Goal: Check status: Check status

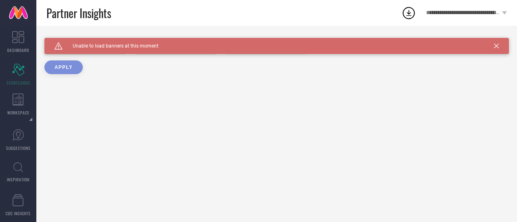
type input "All"
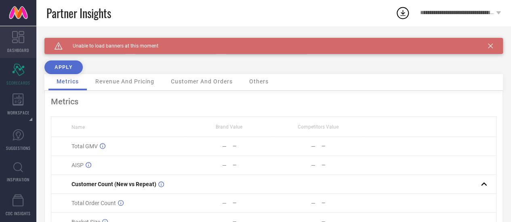
click at [19, 43] on link "DASHBOARD" at bounding box center [18, 42] width 36 height 32
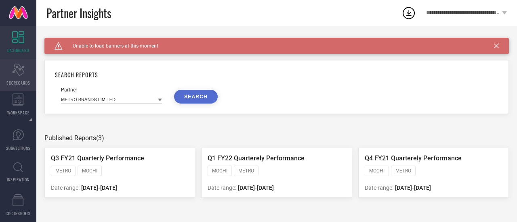
click at [15, 82] on span "SCORECARDS" at bounding box center [18, 83] width 24 height 6
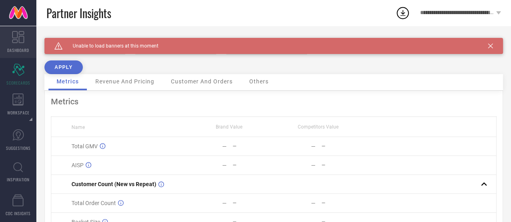
click at [10, 50] on span "DASHBOARD" at bounding box center [18, 50] width 22 height 6
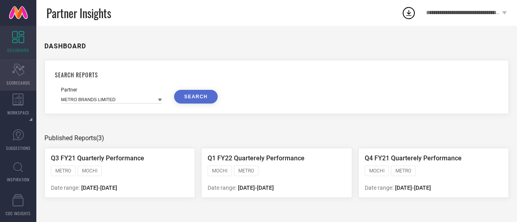
click at [16, 76] on div "Scorecard SCORECARDS" at bounding box center [18, 75] width 36 height 32
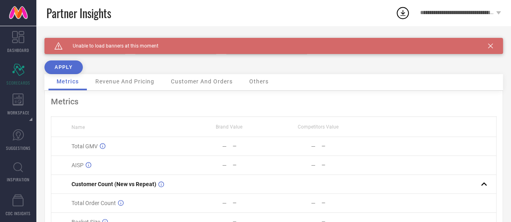
click at [70, 69] on button "APPLY" at bounding box center [63, 68] width 38 height 14
click at [492, 46] on icon at bounding box center [490, 46] width 5 height 5
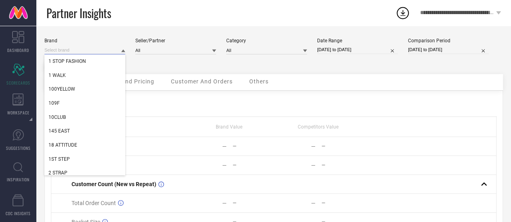
click at [92, 53] on input at bounding box center [84, 50] width 81 height 8
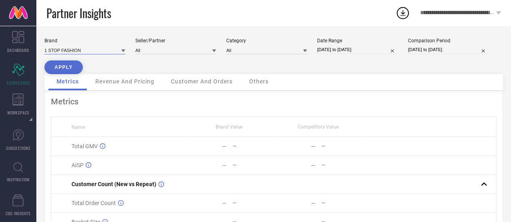
click at [92, 53] on input at bounding box center [84, 50] width 81 height 8
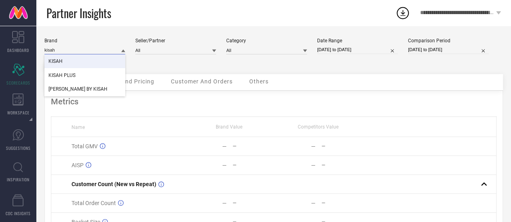
type input "kisah"
click at [62, 59] on div "KISAH" at bounding box center [84, 61] width 81 height 14
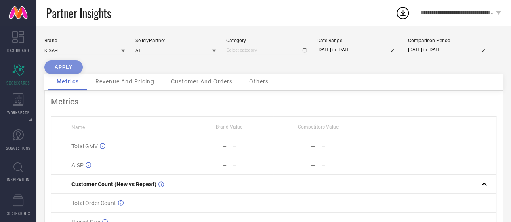
type input "All"
click at [347, 51] on input "[DATE] to [DATE]" at bounding box center [357, 50] width 81 height 8
select select "8"
select select "2025"
select select "9"
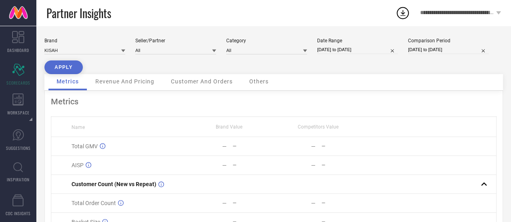
select select "2025"
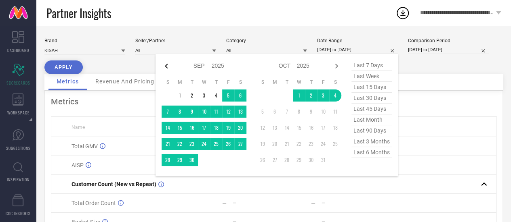
click at [167, 65] on icon at bounding box center [166, 66] width 10 height 10
select select "7"
select select "2025"
select select "8"
select select "2025"
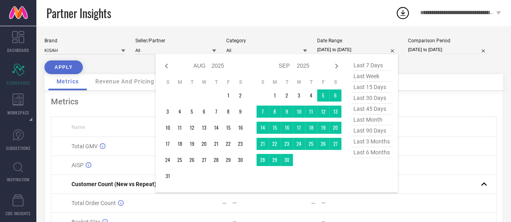
click at [167, 65] on icon at bounding box center [166, 66] width 10 height 10
select select "5"
select select "2025"
select select "6"
select select "2025"
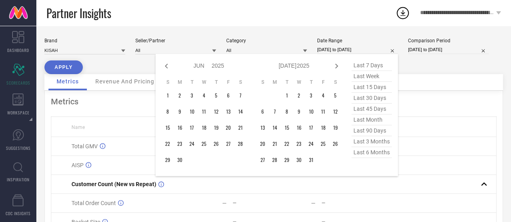
click at [167, 65] on icon at bounding box center [166, 66] width 10 height 10
select select "3"
select select "2025"
select select "4"
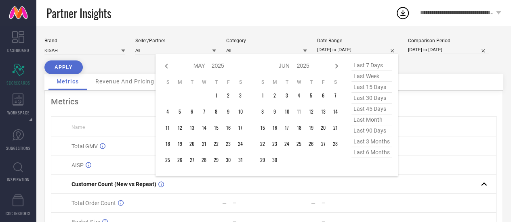
select select "2025"
click at [167, 65] on icon at bounding box center [166, 66] width 10 height 10
select select "2025"
select select "1"
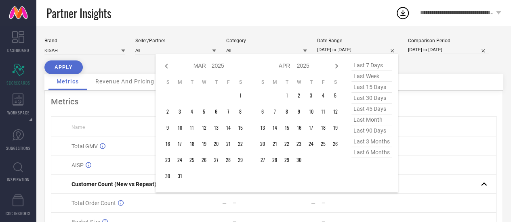
select select "2025"
click at [167, 65] on icon at bounding box center [166, 66] width 10 height 10
select select "10"
select select "2024"
select select "11"
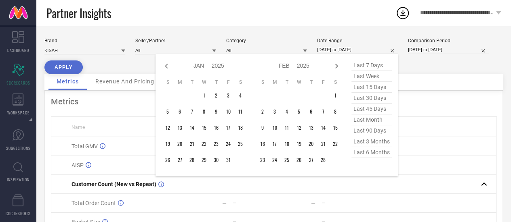
select select "2024"
click at [167, 65] on icon at bounding box center [166, 66] width 10 height 10
select select "8"
select select "2024"
select select "9"
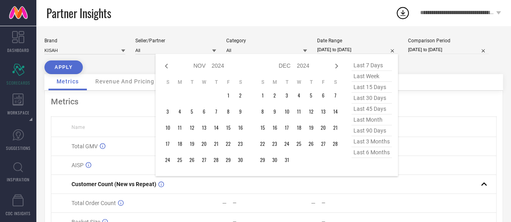
select select "2024"
click at [167, 65] on icon at bounding box center [166, 66] width 10 height 10
select select "6"
select select "2024"
select select "7"
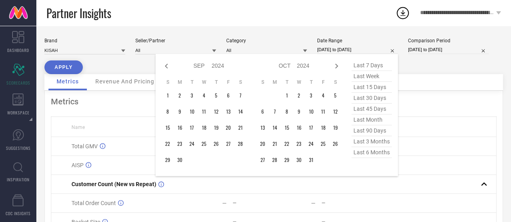
select select "2024"
click at [167, 65] on icon at bounding box center [166, 66] width 10 height 10
select select "3"
select select "2024"
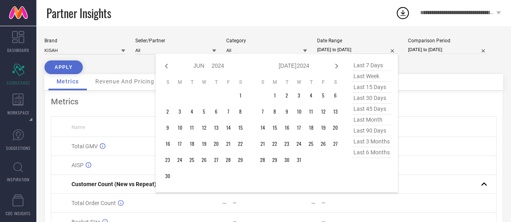
select select "4"
select select "2024"
click at [167, 65] on icon at bounding box center [166, 66] width 10 height 10
select select "1"
select select "2024"
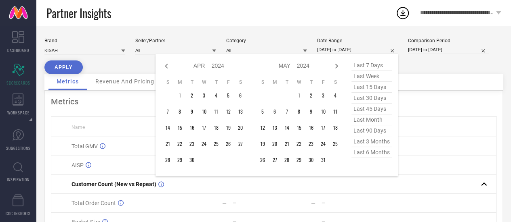
select select "2"
select select "2024"
click at [167, 65] on icon at bounding box center [166, 66] width 10 height 10
select select "2024"
select select "1"
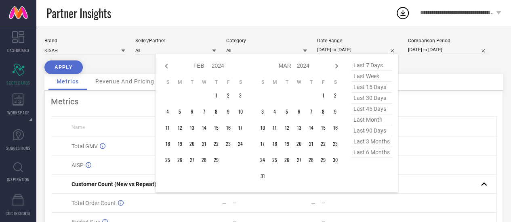
select select "2024"
click at [167, 65] on icon at bounding box center [166, 66] width 10 height 10
select select "11"
select select "2023"
select select "2024"
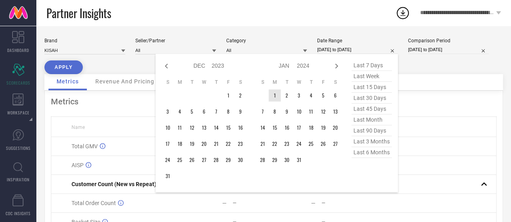
type input "After [DATE]"
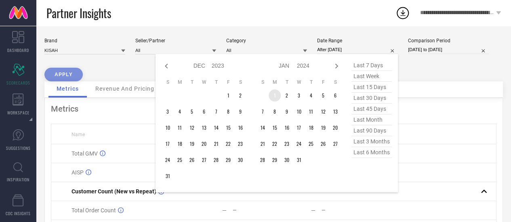
click at [274, 96] on td "1" at bounding box center [274, 96] width 12 height 12
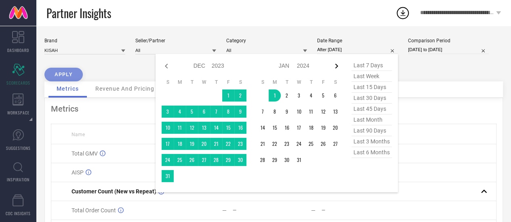
click at [339, 64] on icon at bounding box center [336, 66] width 10 height 10
select select "1"
select select "2024"
select select "2"
select select "2024"
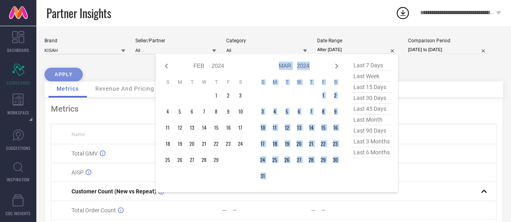
click at [339, 64] on icon at bounding box center [336, 66] width 10 height 10
select select "2"
select select "2024"
select select "3"
select select "2024"
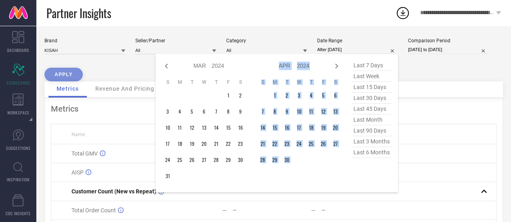
click at [339, 64] on icon at bounding box center [336, 66] width 10 height 10
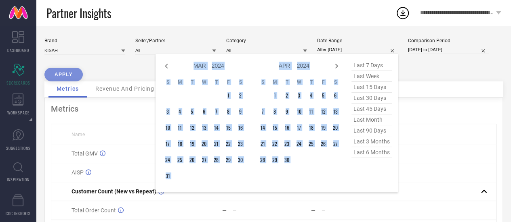
select select "4"
select select "2024"
select select "5"
select select "2024"
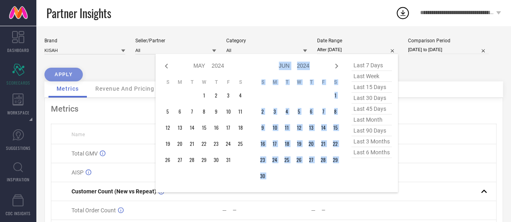
click at [339, 64] on icon at bounding box center [336, 66] width 10 height 10
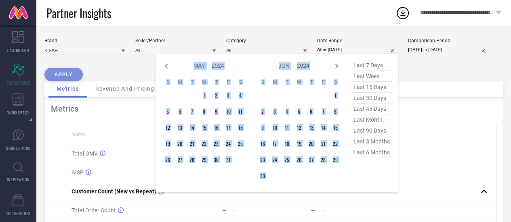
select select "5"
select select "2024"
select select "6"
select select "2024"
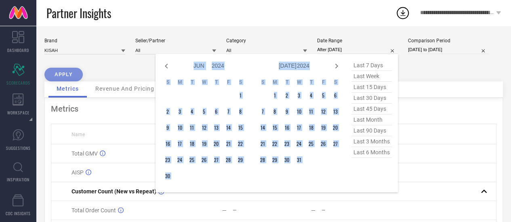
click at [339, 64] on icon at bounding box center [336, 66] width 10 height 10
select select "7"
select select "2024"
select select "8"
select select "2024"
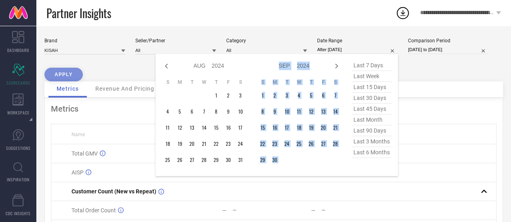
click at [339, 64] on icon at bounding box center [336, 66] width 10 height 10
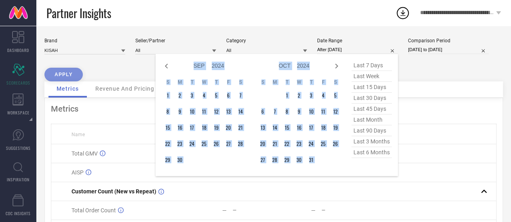
click at [339, 64] on icon at bounding box center [336, 66] width 10 height 10
select select "10"
select select "2024"
select select "11"
select select "2024"
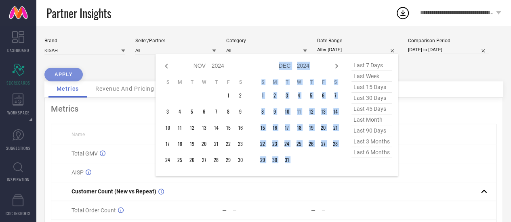
click at [339, 64] on icon at bounding box center [336, 66] width 10 height 10
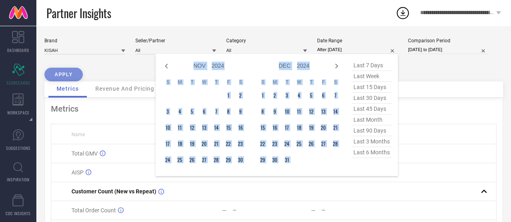
select select "2025"
select select "1"
select select "2025"
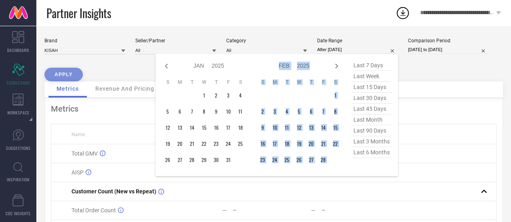
click at [339, 64] on icon at bounding box center [336, 66] width 10 height 10
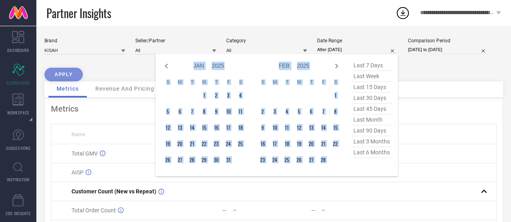
select select "1"
select select "2025"
select select "2"
select select "2025"
click at [339, 64] on icon at bounding box center [336, 66] width 10 height 10
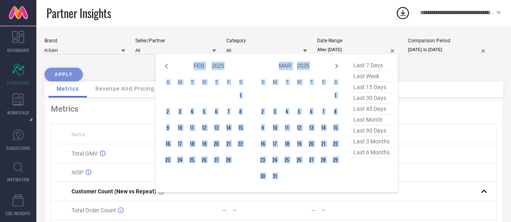
select select "3"
select select "2025"
select select "4"
select select "2025"
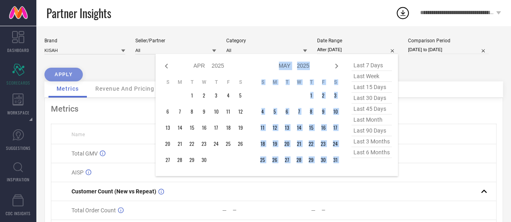
click at [339, 64] on icon at bounding box center [336, 66] width 10 height 10
select select "4"
select select "2025"
select select "5"
select select "2025"
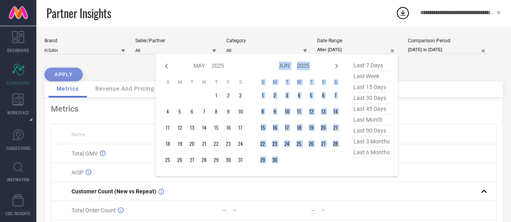
click at [339, 64] on icon at bounding box center [336, 66] width 10 height 10
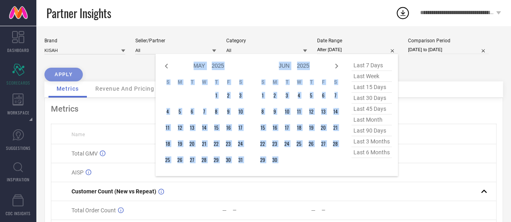
select select "5"
select select "2025"
select select "6"
select select "2025"
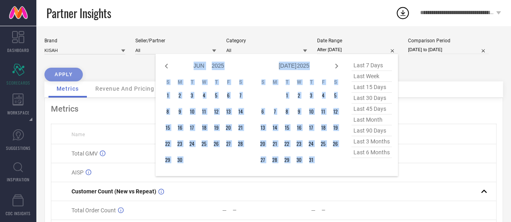
click at [339, 64] on icon at bounding box center [336, 66] width 10 height 10
select select "7"
select select "2025"
select select "8"
select select "2025"
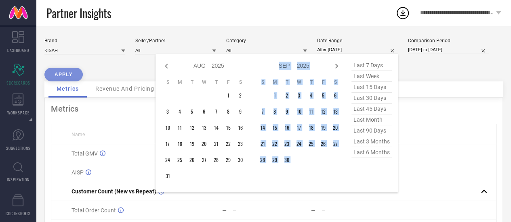
click at [339, 64] on icon at bounding box center [336, 66] width 10 height 10
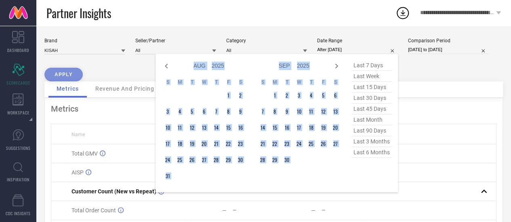
select select "8"
select select "2025"
select select "9"
select select "2025"
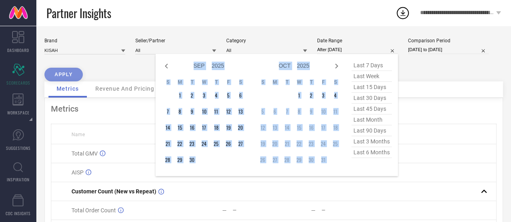
click at [339, 64] on icon at bounding box center [336, 66] width 10 height 10
select select "10"
select select "2025"
select select "11"
select select "2025"
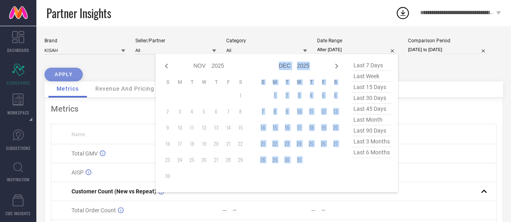
click at [339, 64] on icon at bounding box center [336, 66] width 10 height 10
select select "11"
select select "2025"
select select "2026"
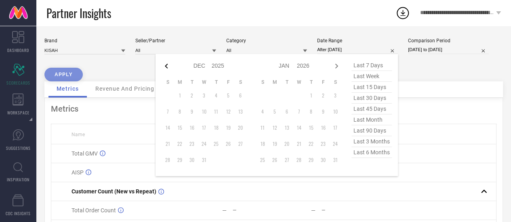
click at [165, 69] on icon at bounding box center [166, 66] width 10 height 10
select select "10"
select select "2025"
select select "11"
select select "2025"
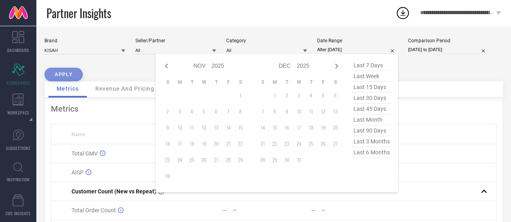
click at [165, 69] on icon at bounding box center [166, 66] width 10 height 10
select select "9"
select select "2025"
select select "10"
select select "2025"
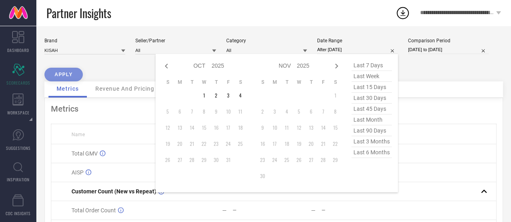
click at [165, 69] on icon at bounding box center [166, 66] width 10 height 10
select select "8"
select select "2025"
select select "9"
select select "2025"
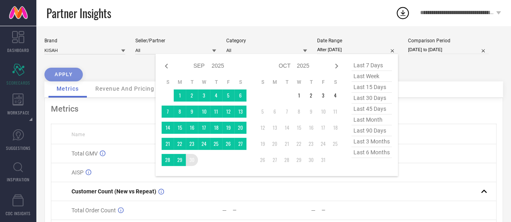
type input "[DATE] to [DATE]"
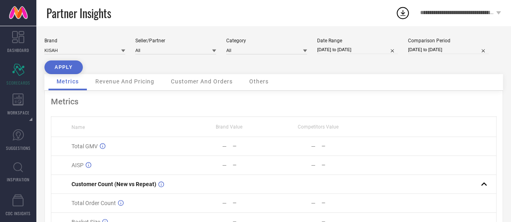
click at [63, 65] on button "APPLY" at bounding box center [63, 68] width 38 height 14
click at [137, 83] on span "Revenue And Pricing" at bounding box center [124, 81] width 59 height 6
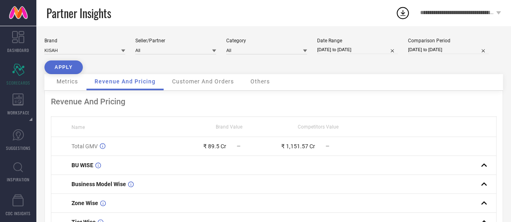
click at [198, 78] on div "Customer And Orders" at bounding box center [203, 82] width 78 height 16
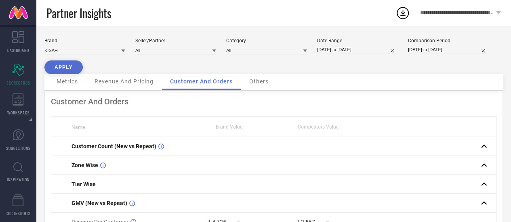
click at [118, 83] on span "Revenue And Pricing" at bounding box center [123, 81] width 59 height 6
